Goal: Information Seeking & Learning: Check status

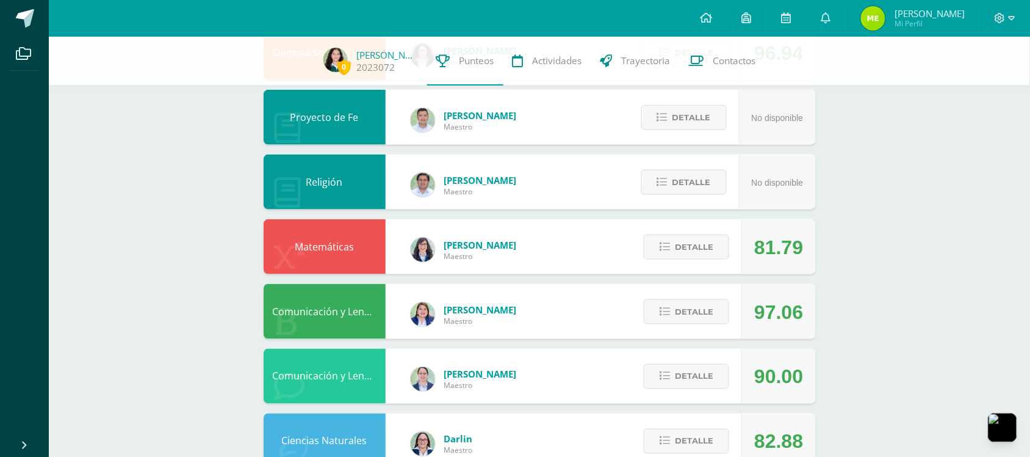
scroll to position [407, 0]
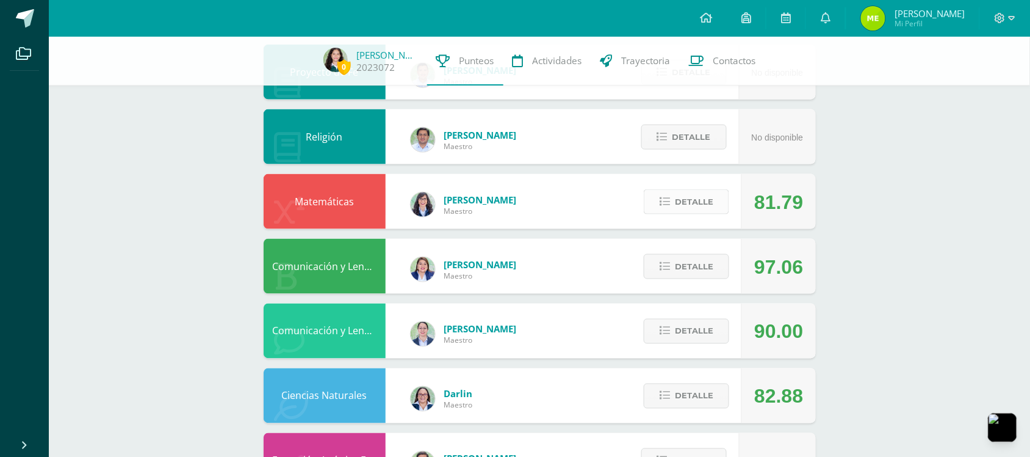
click at [714, 202] on button "Detalle" at bounding box center [686, 201] width 85 height 25
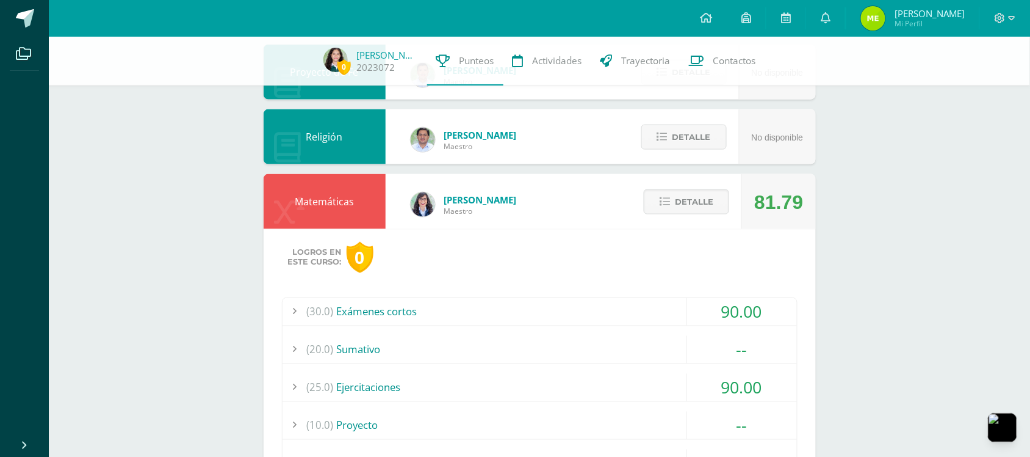
click at [653, 301] on div "(30.0) Exámenes cortos" at bounding box center [540, 311] width 515 height 27
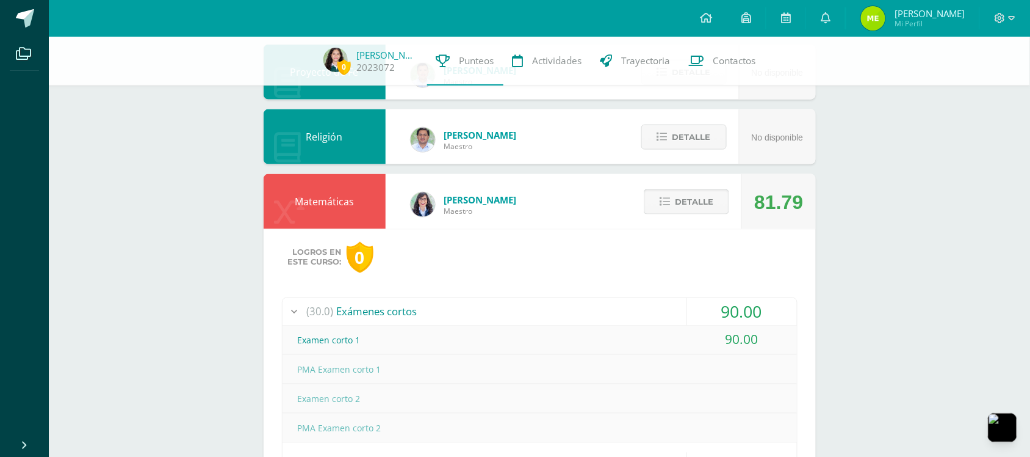
click at [654, 199] on button "Detalle" at bounding box center [686, 201] width 85 height 25
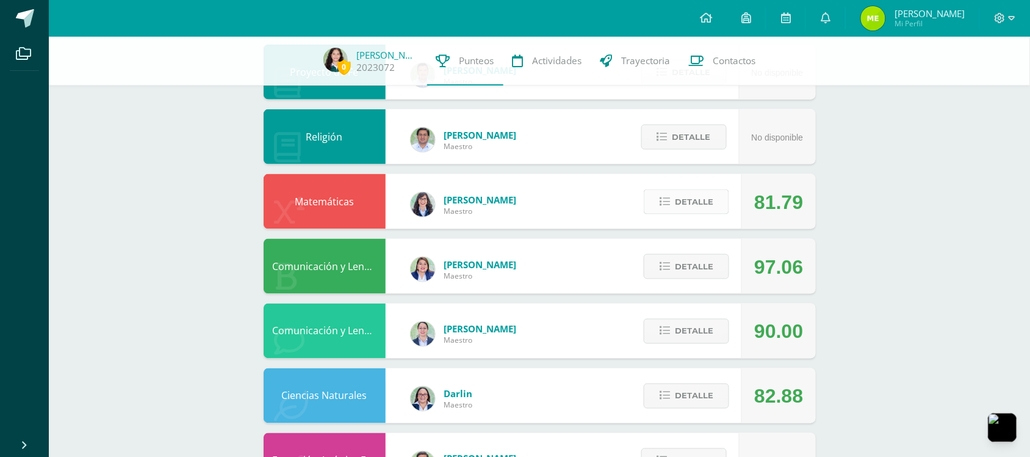
click at [697, 198] on span "Detalle" at bounding box center [694, 201] width 38 height 23
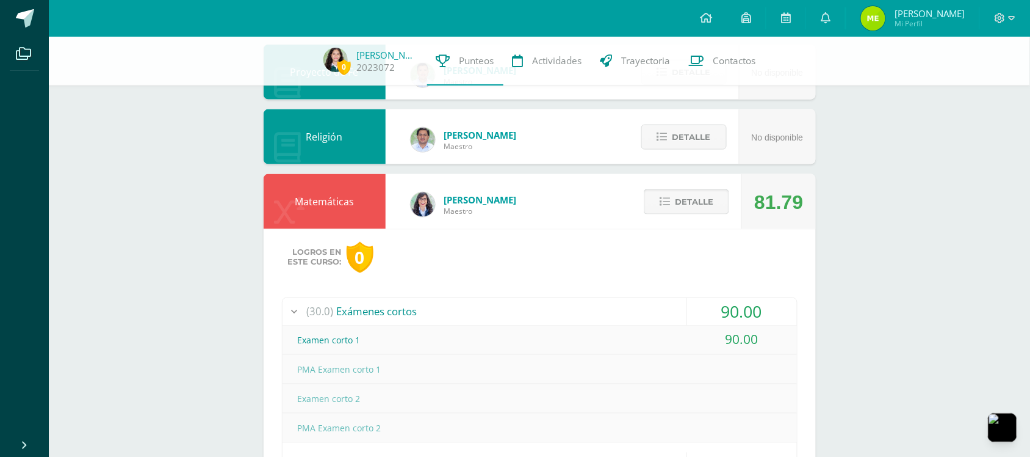
click at [697, 198] on span "Detalle" at bounding box center [694, 201] width 38 height 23
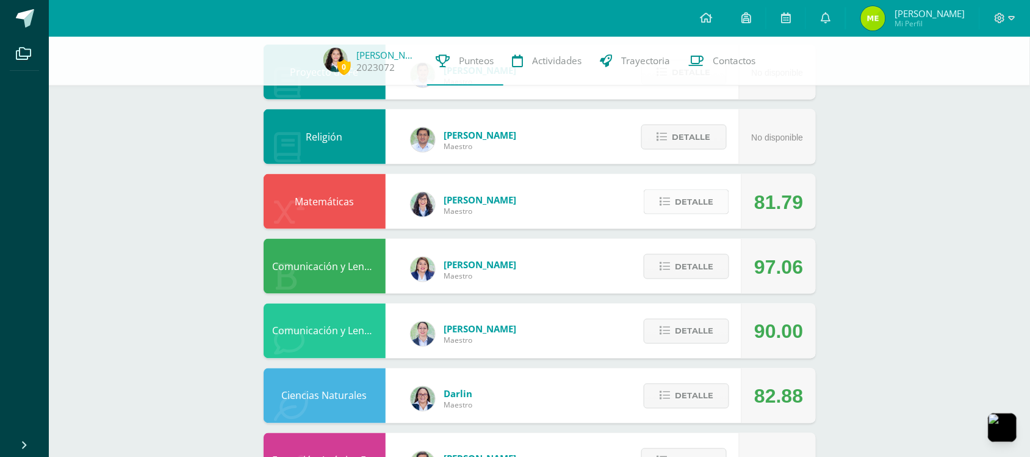
click at [697, 198] on span "Detalle" at bounding box center [694, 201] width 38 height 23
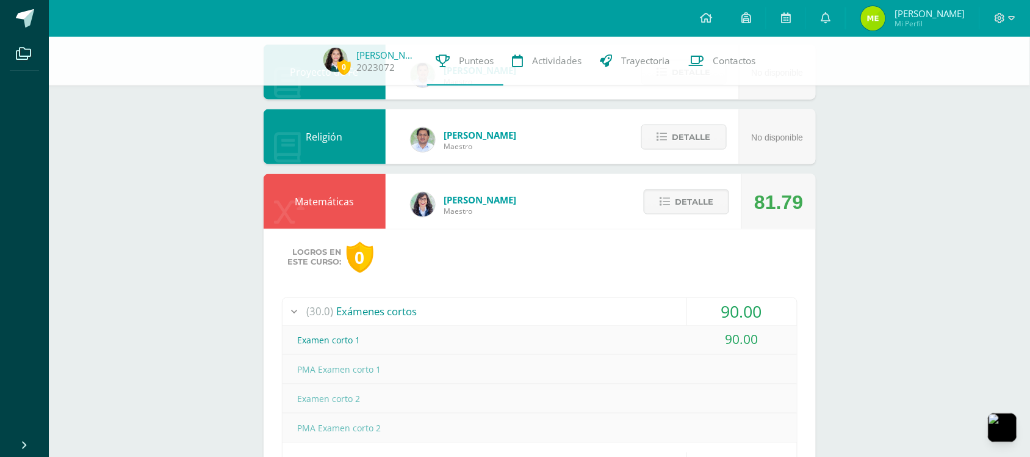
scroll to position [610, 0]
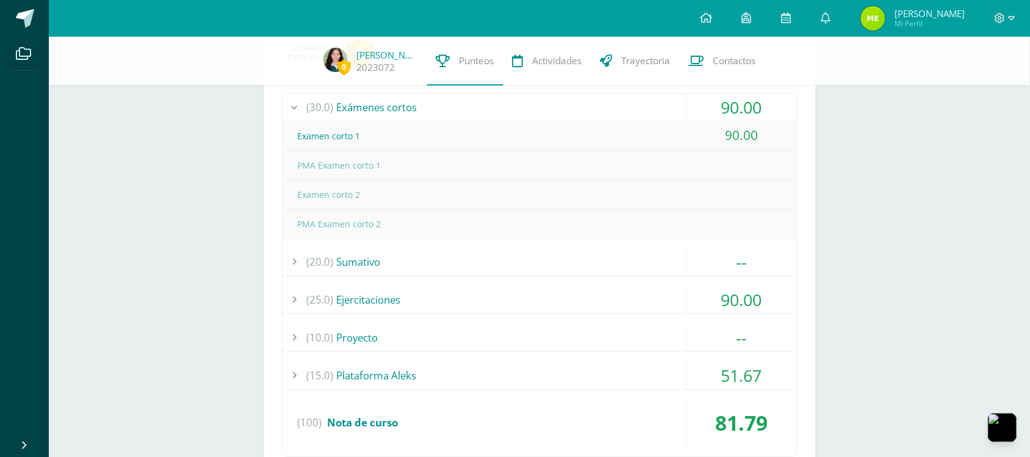
click at [663, 110] on div "(30.0) Exámenes cortos" at bounding box center [540, 107] width 515 height 27
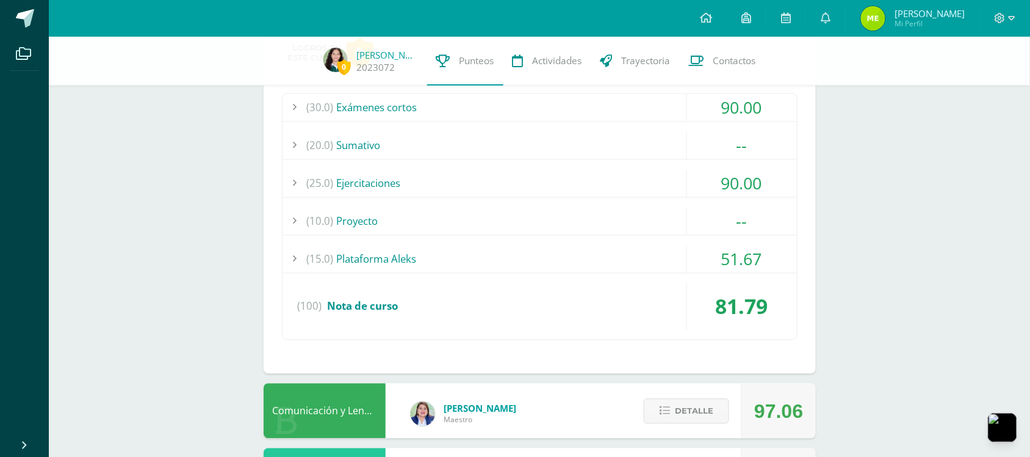
click at [675, 251] on div "(15.0) Plataforma Aleks" at bounding box center [540, 258] width 515 height 27
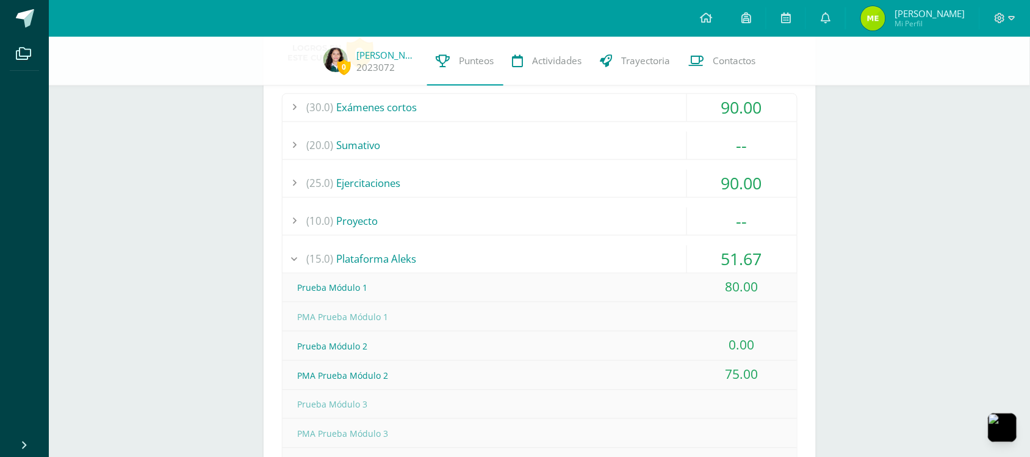
click at [675, 251] on div "(15.0) Plataforma Aleks" at bounding box center [540, 258] width 515 height 27
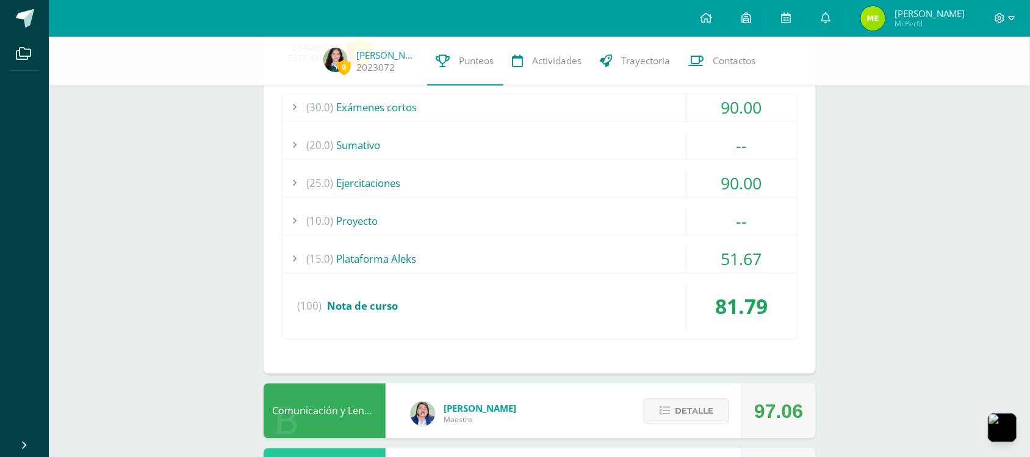
scroll to position [407, 0]
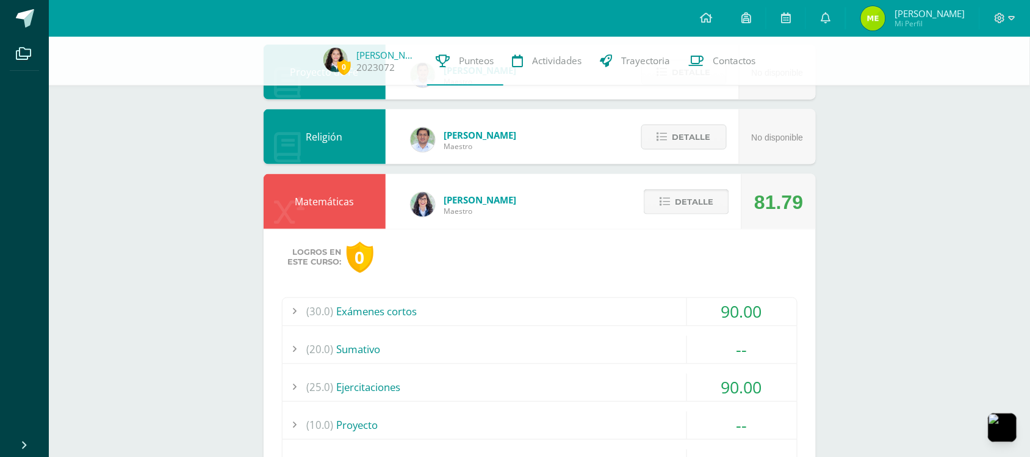
click at [704, 197] on span "Detalle" at bounding box center [694, 201] width 38 height 23
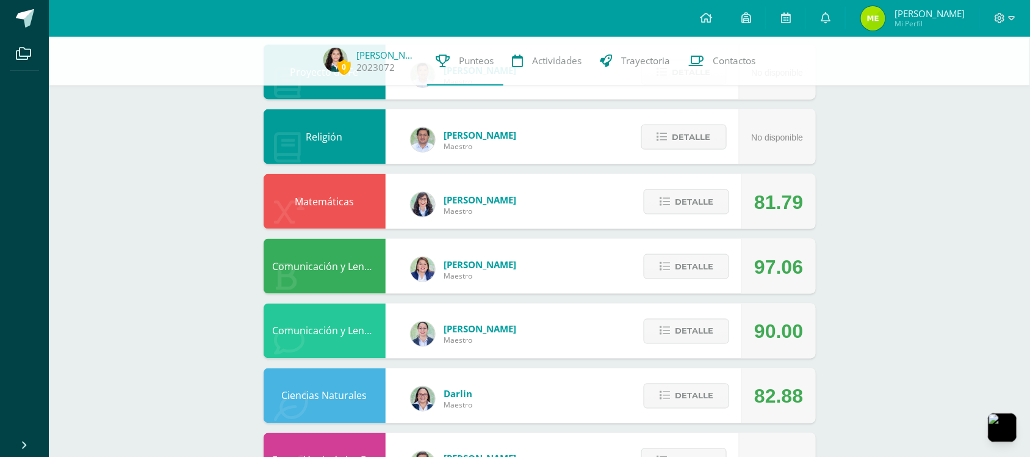
click at [865, 173] on div "0 [PERSON_NAME] 2023072 Punteos Actividades Trayectoria Contactos Pendiente Uni…" at bounding box center [540, 200] width 982 height 1141
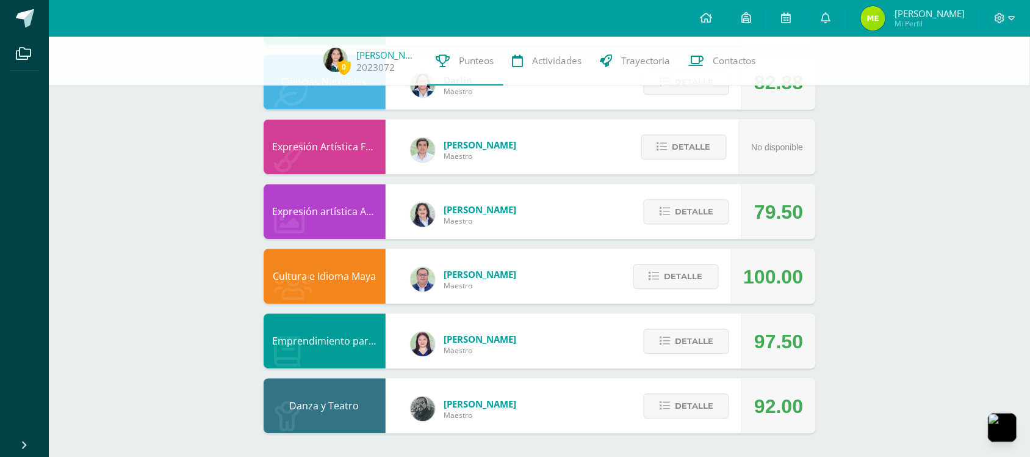
scroll to position [0, 0]
